Goal: Find contact information: Find contact information

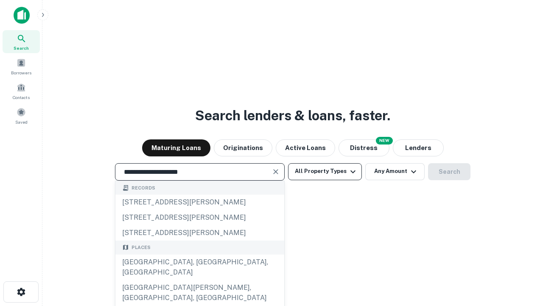
click at [199, 280] on div "Santa Monica, CA, USA" at bounding box center [199, 266] width 169 height 25
click at [325, 171] on button "All Property Types" at bounding box center [325, 171] width 74 height 17
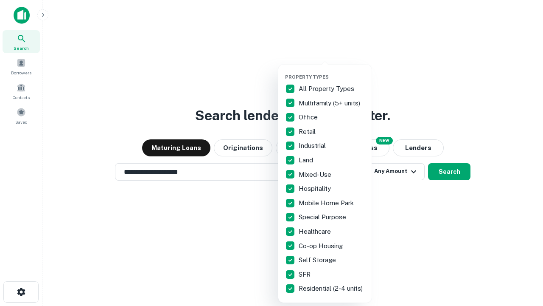
type input "**********"
click at [332, 71] on button "button" at bounding box center [331, 71] width 93 height 0
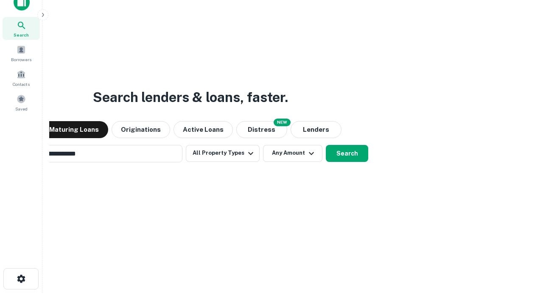
scroll to position [14, 0]
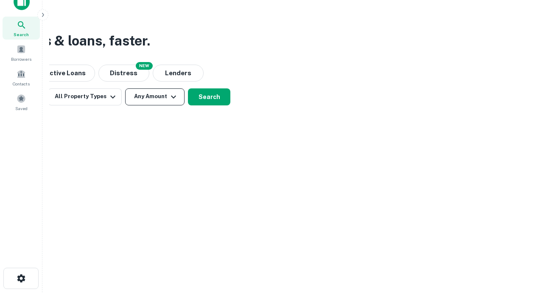
click at [155, 96] on button "Any Amount" at bounding box center [154, 96] width 59 height 17
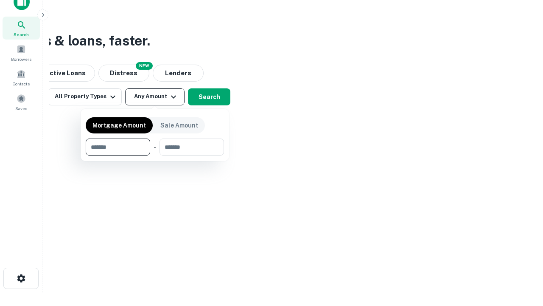
type input "*******"
click at [155, 155] on button "button" at bounding box center [155, 155] width 138 height 0
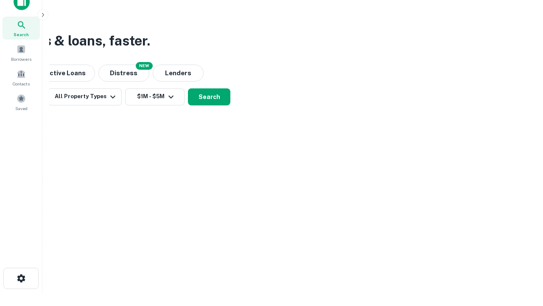
scroll to position [5, 157]
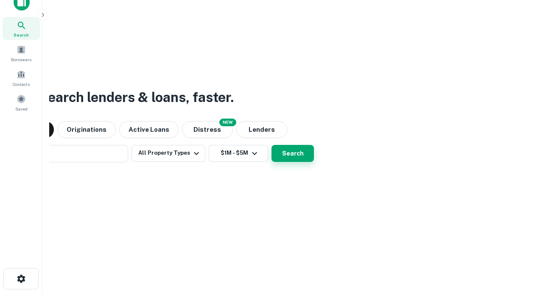
click at [272, 145] on button "Search" at bounding box center [293, 153] width 42 height 17
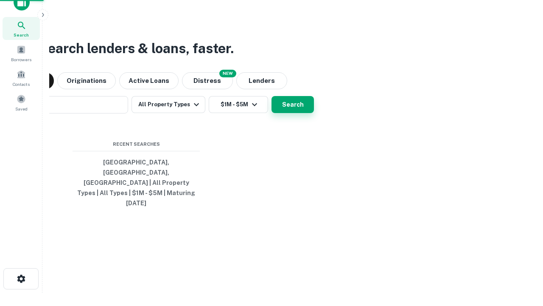
scroll to position [22, 240]
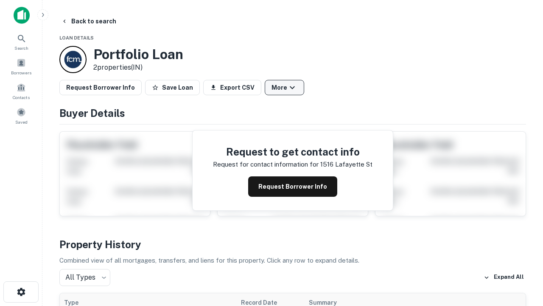
click at [284, 87] on button "More" at bounding box center [284, 87] width 39 height 15
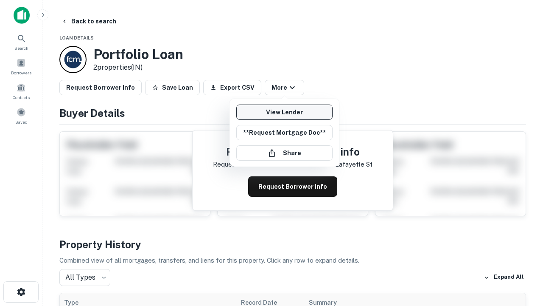
click at [284, 112] on link "View Lender" at bounding box center [284, 111] width 96 height 15
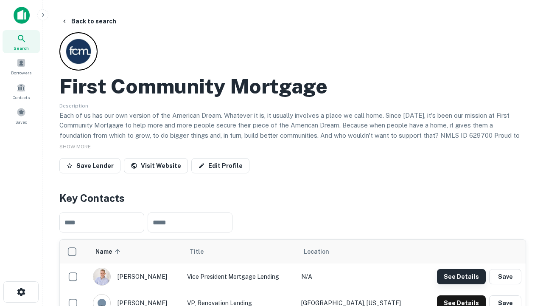
click at [461, 276] on button "See Details" at bounding box center [461, 276] width 49 height 15
click at [21, 292] on icon "button" at bounding box center [21, 291] width 10 height 10
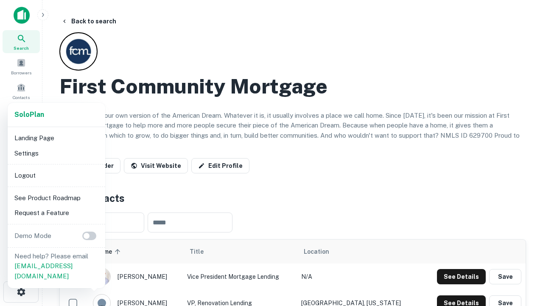
click at [56, 175] on li "Logout" at bounding box center [56, 175] width 91 height 15
